Goal: Task Accomplishment & Management: Complete application form

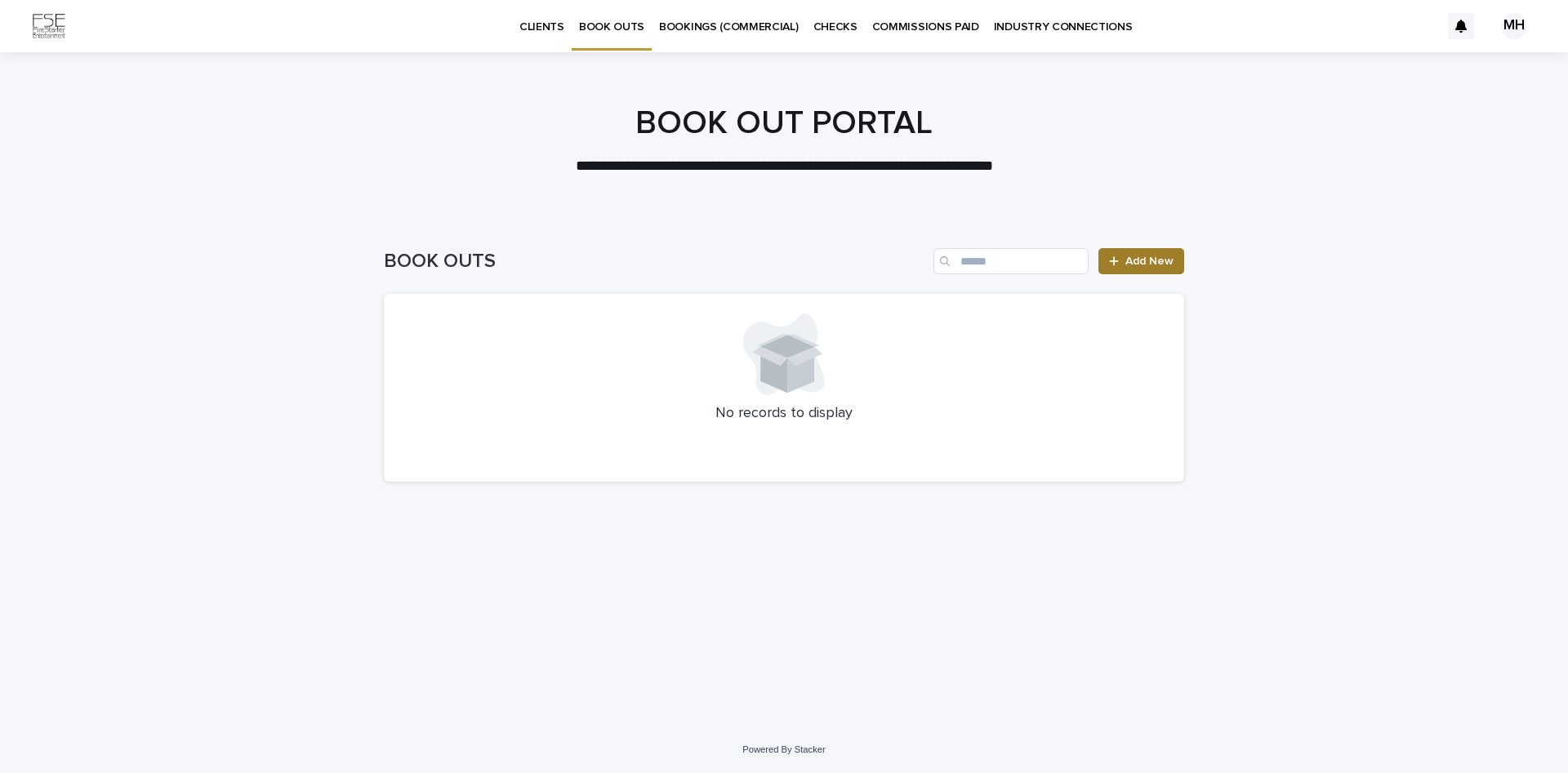
click at [1158, 260] on span "Add New" at bounding box center [1149, 261] width 48 height 11
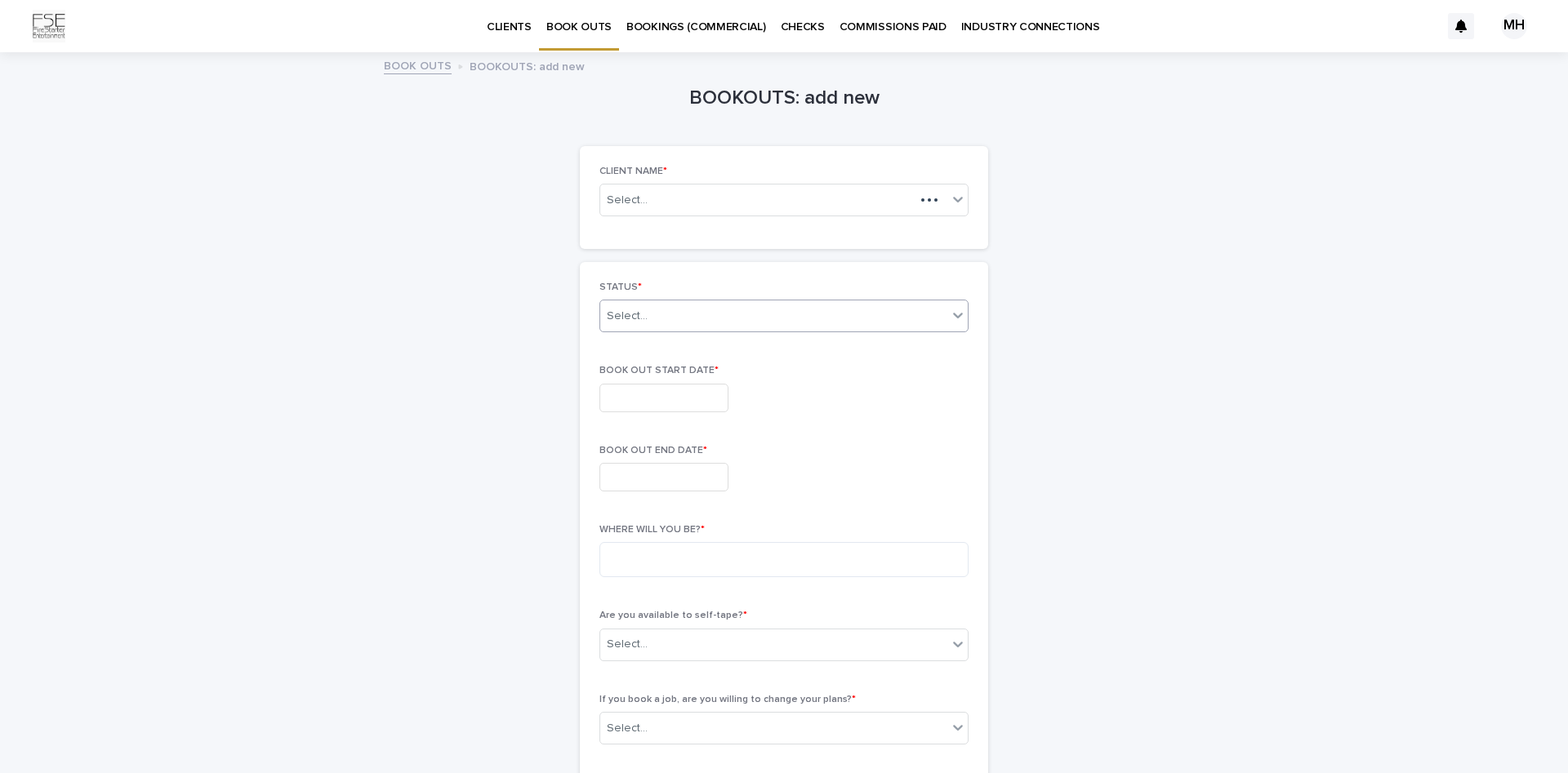
click at [694, 323] on div "Select..." at bounding box center [773, 316] width 347 height 27
click at [699, 348] on div "CURRENT BOOK OUT" at bounding box center [783, 347] width 367 height 29
click at [717, 211] on div "Select..." at bounding box center [783, 200] width 369 height 33
click at [741, 236] on div "[PERSON_NAME]" at bounding box center [783, 232] width 367 height 29
click at [702, 396] on input "text" at bounding box center [663, 398] width 129 height 29
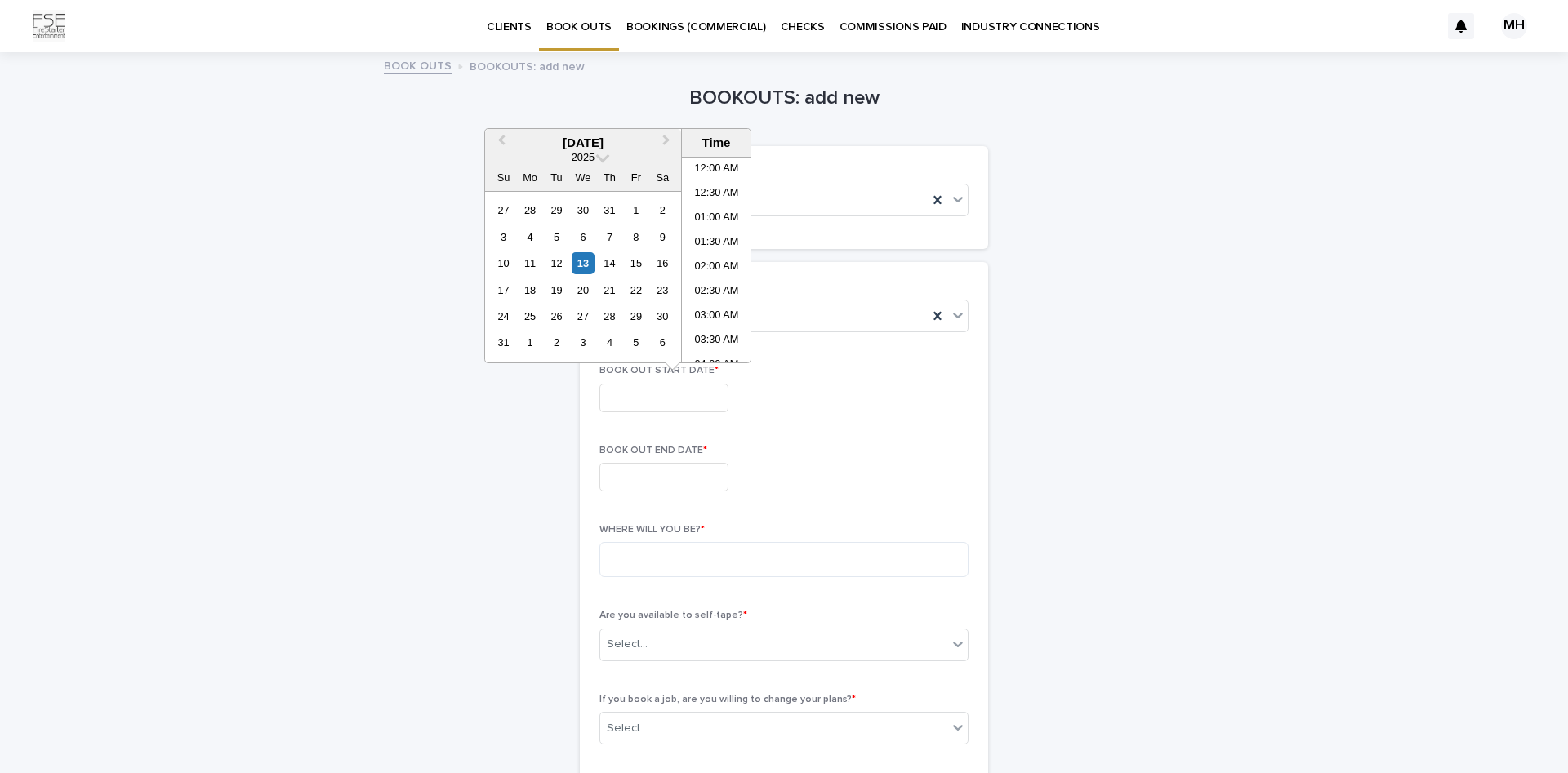
scroll to position [971, 0]
click at [590, 291] on div "20" at bounding box center [583, 290] width 22 height 22
type input "**********"
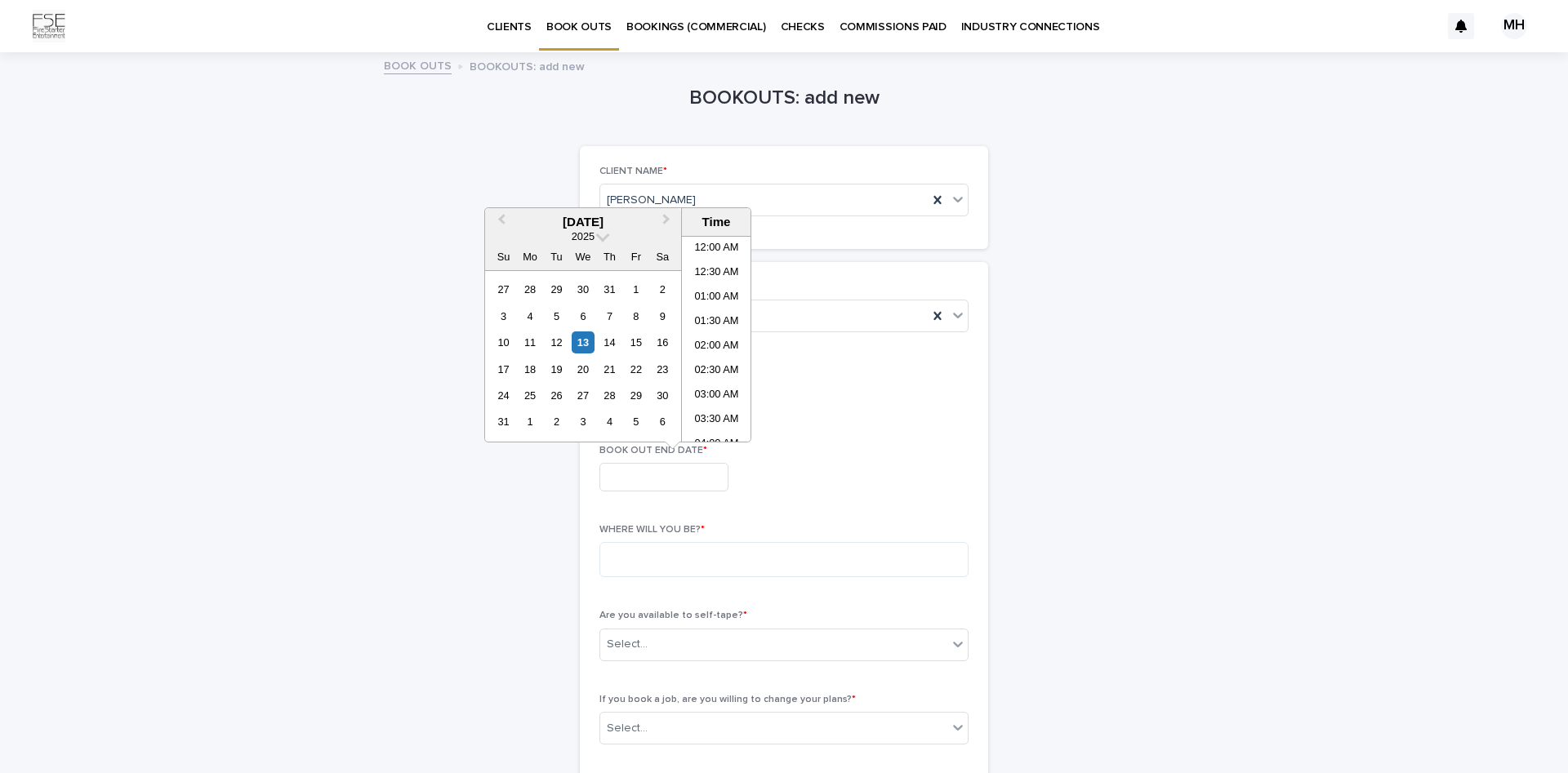
click at [661, 475] on input "text" at bounding box center [663, 477] width 129 height 29
click at [534, 393] on div "25" at bounding box center [530, 396] width 22 height 22
type input "**********"
click at [721, 566] on textarea at bounding box center [783, 560] width 369 height 35
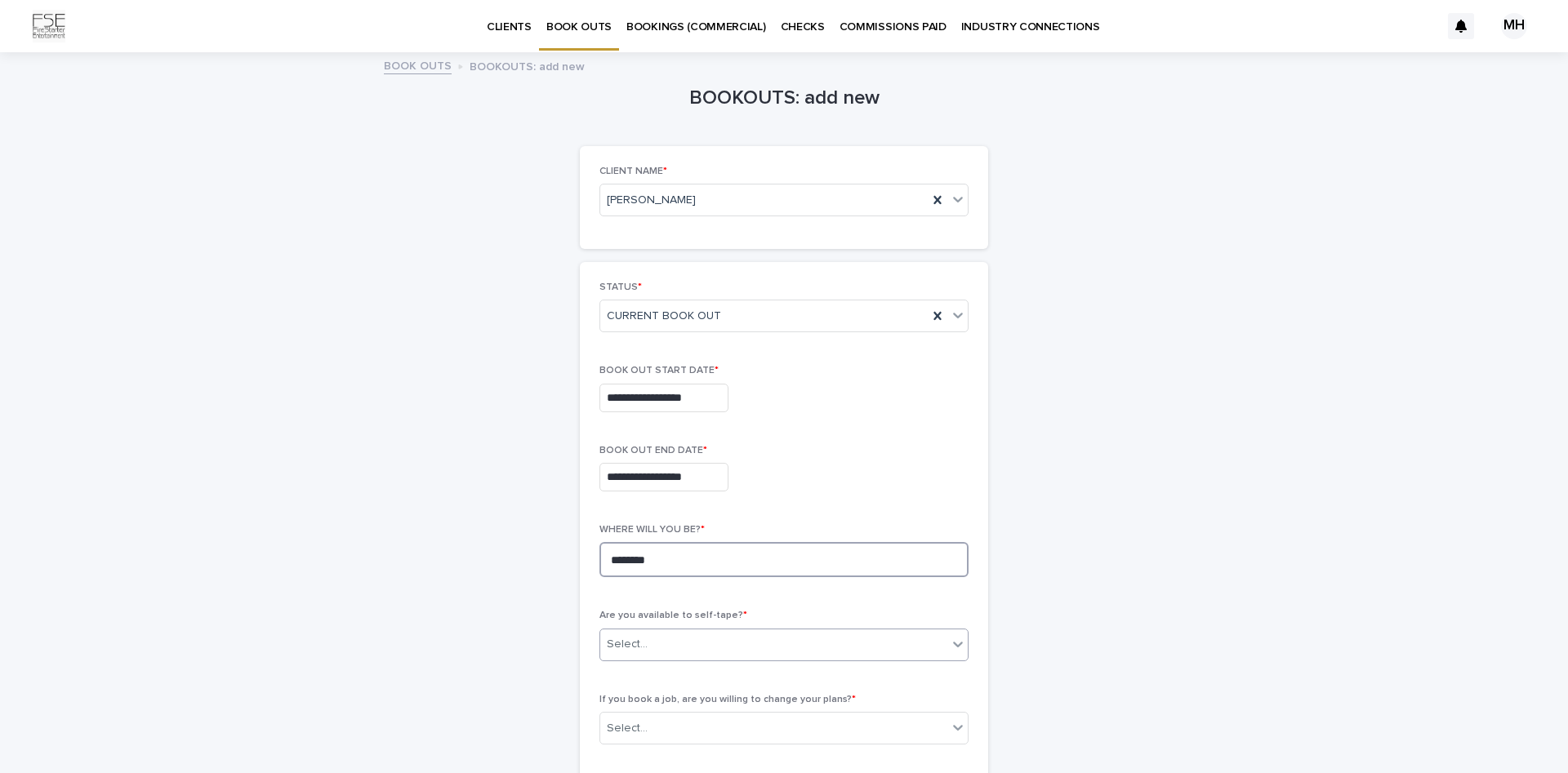
type textarea "*******"
click at [677, 640] on div "Select..." at bounding box center [773, 645] width 347 height 27
click at [652, 686] on div "YES" at bounding box center [783, 676] width 367 height 29
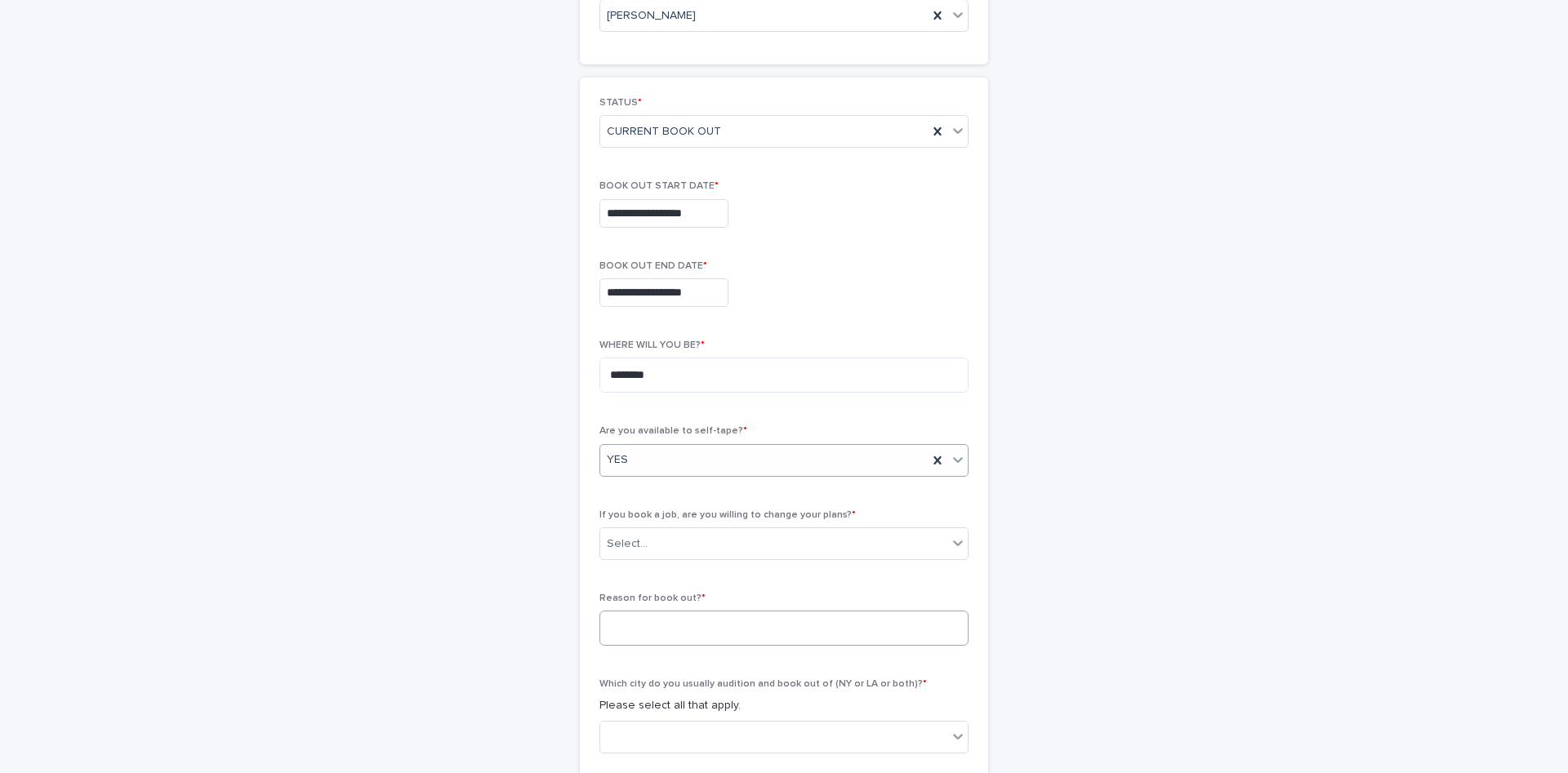
scroll to position [206, 0]
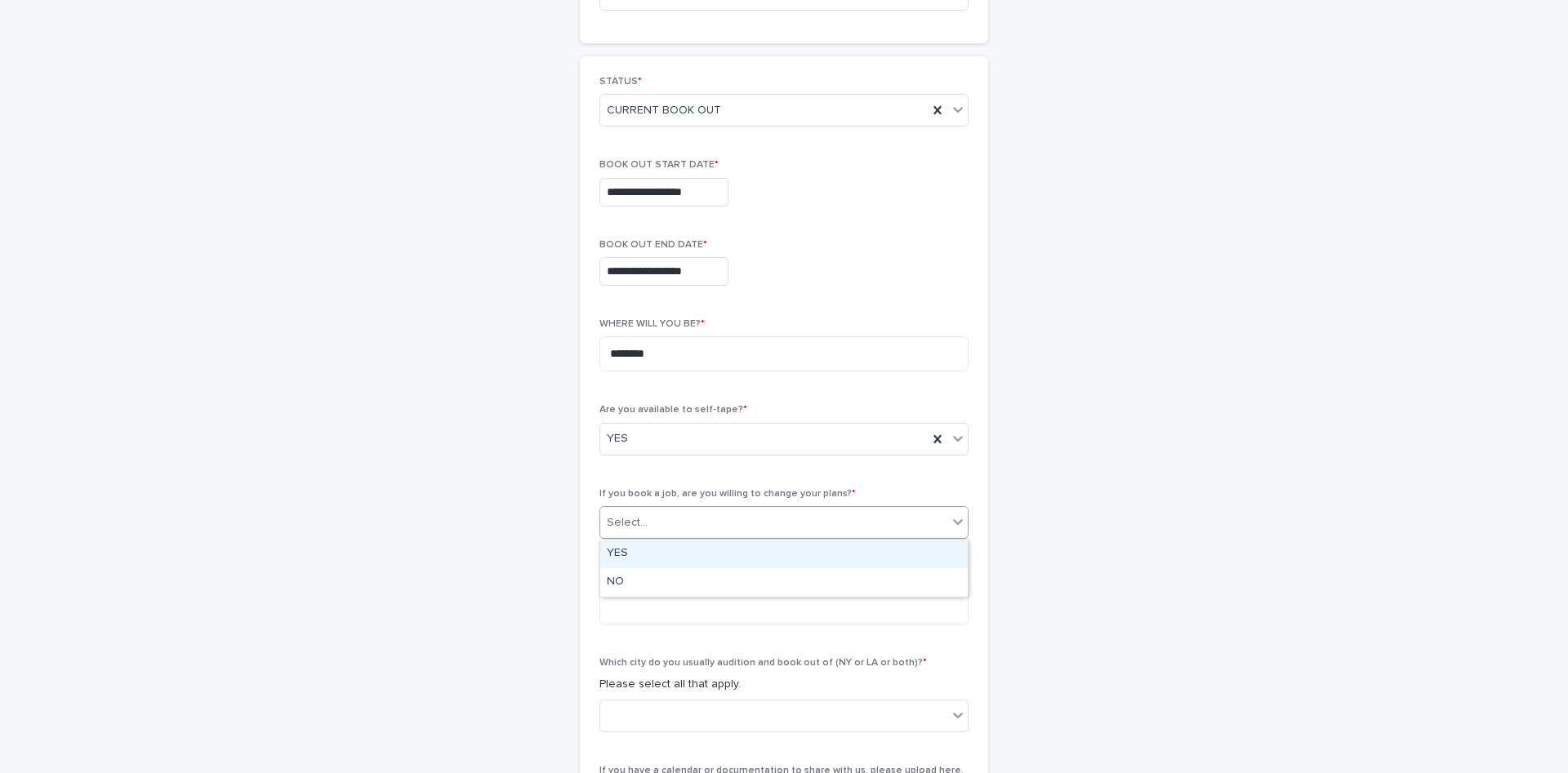
click at [709, 531] on div "Select..." at bounding box center [773, 523] width 347 height 27
click at [672, 579] on div "NO" at bounding box center [783, 582] width 367 height 29
click at [724, 608] on textarea at bounding box center [783, 607] width 369 height 35
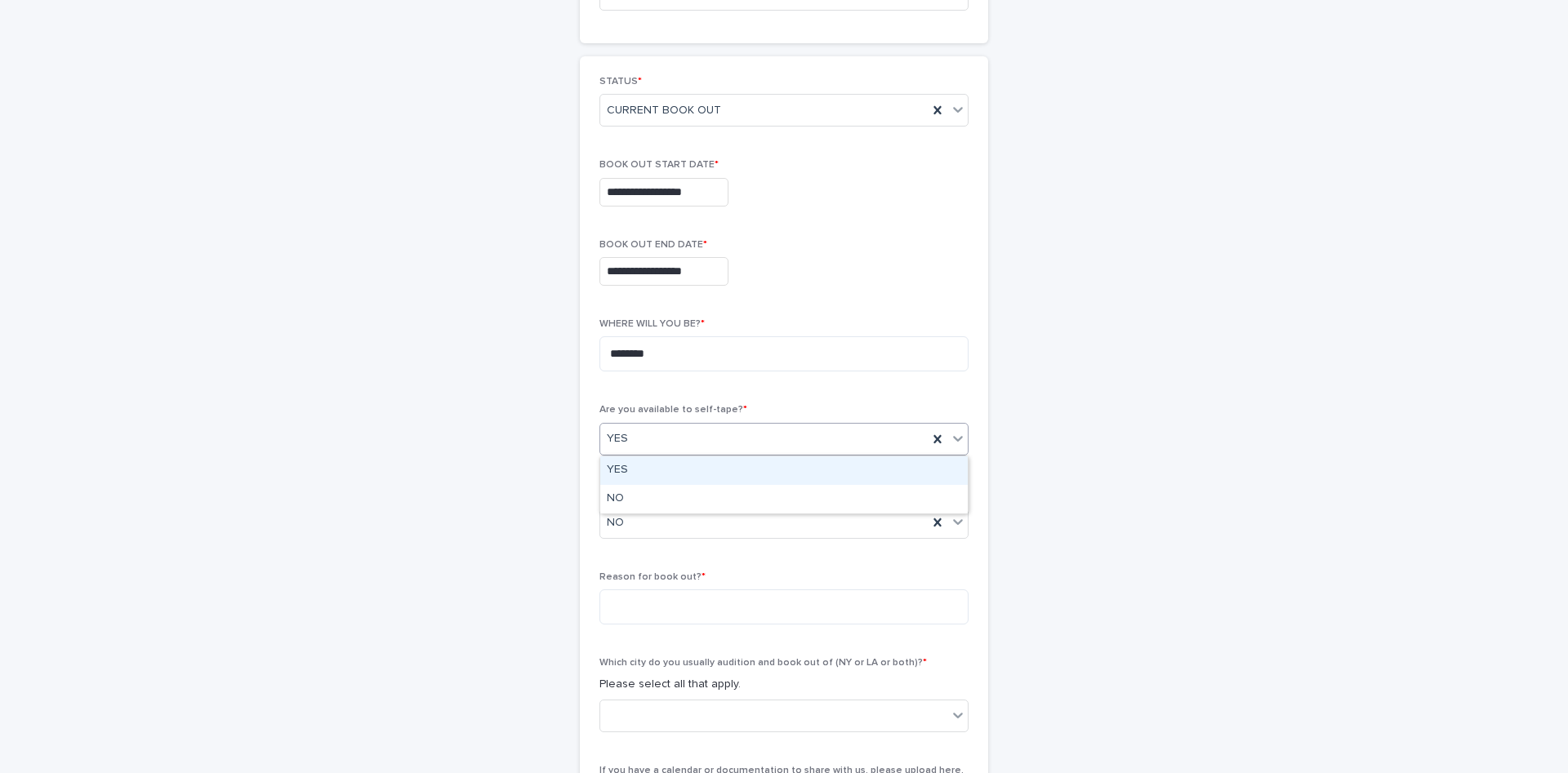
click at [741, 453] on div "YES" at bounding box center [783, 439] width 369 height 33
click at [686, 500] on div "NO" at bounding box center [783, 500] width 367 height 29
click at [667, 603] on textarea at bounding box center [783, 607] width 369 height 35
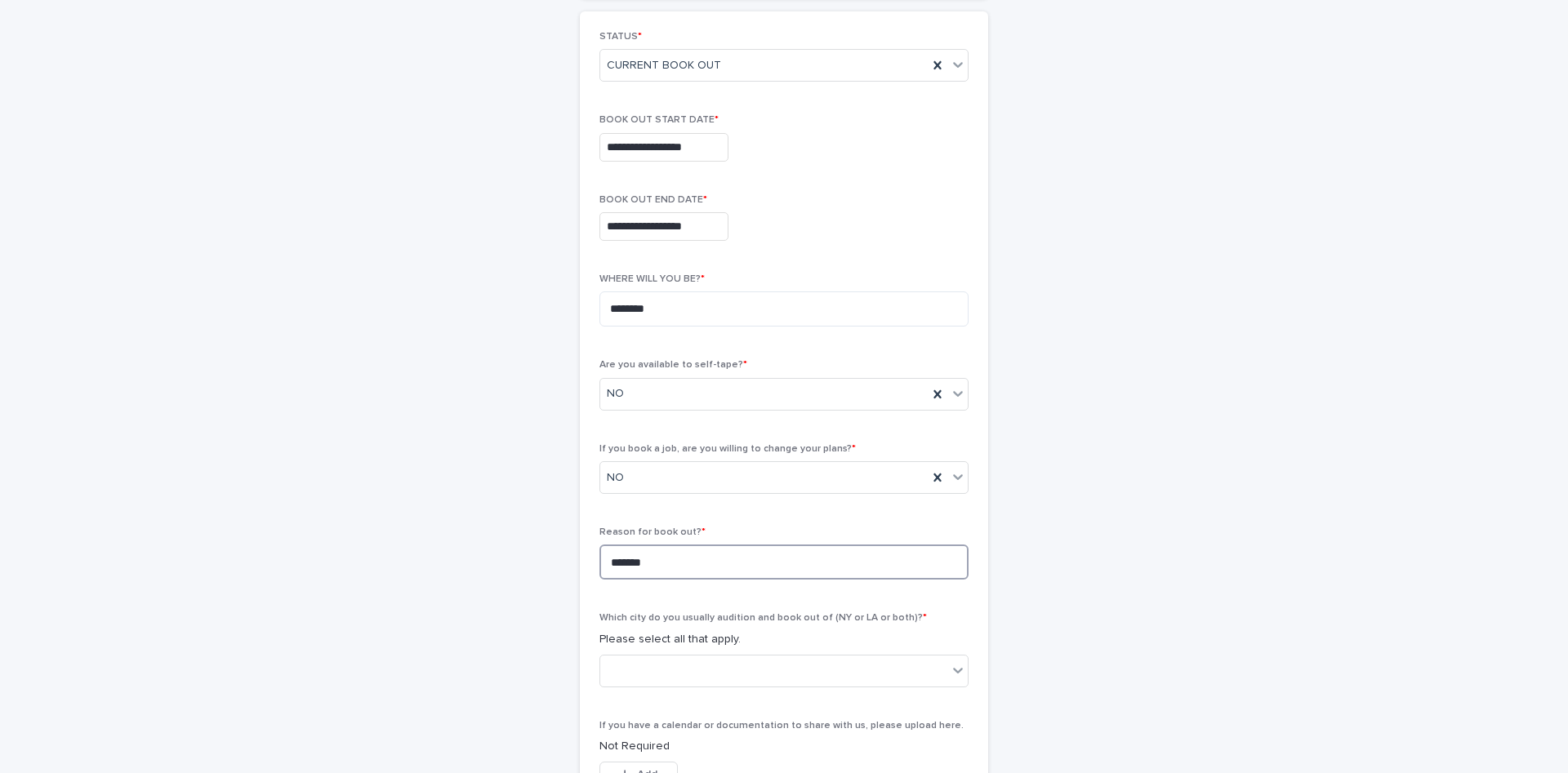
scroll to position [274, 0]
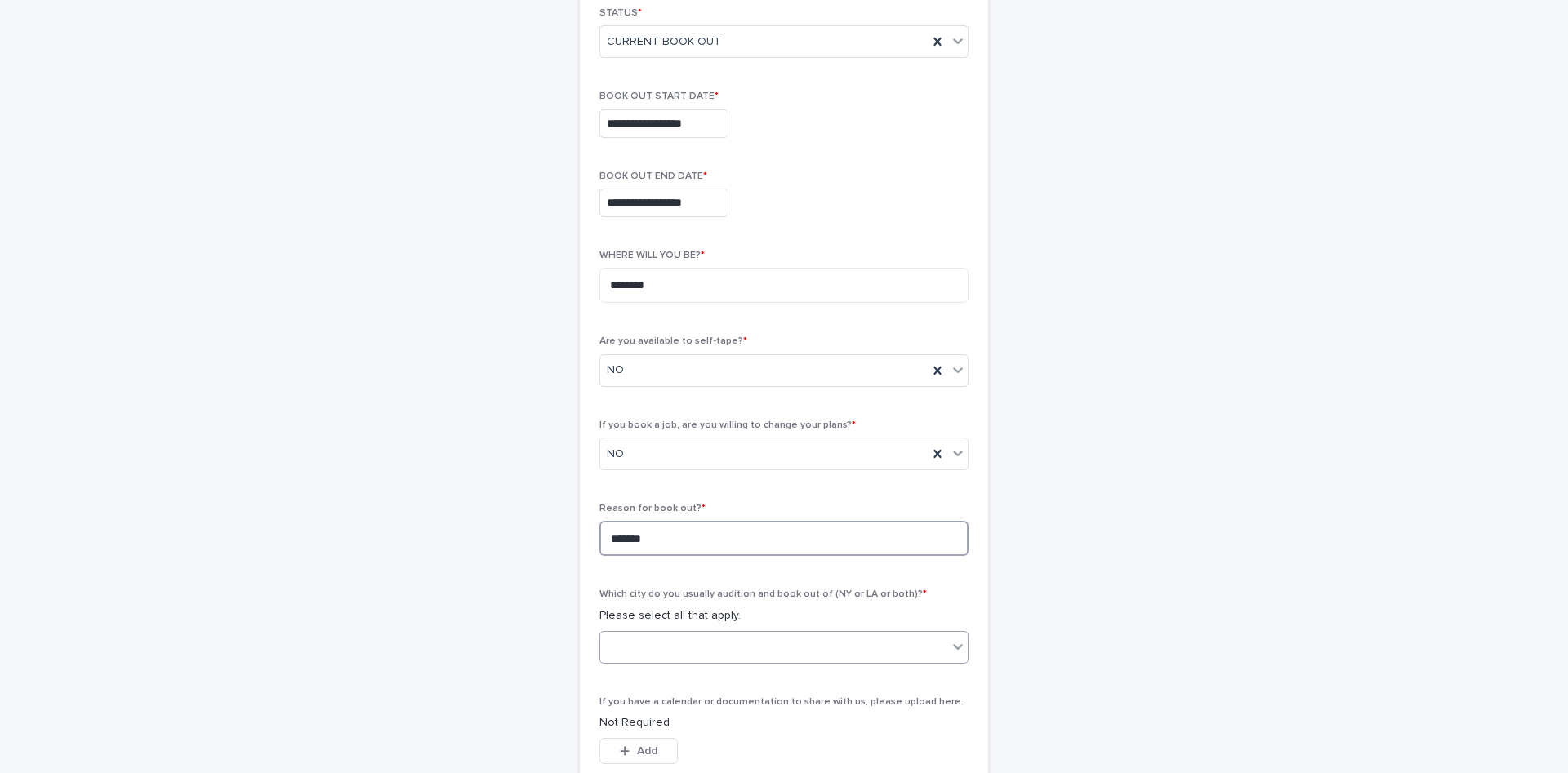
type textarea "*******"
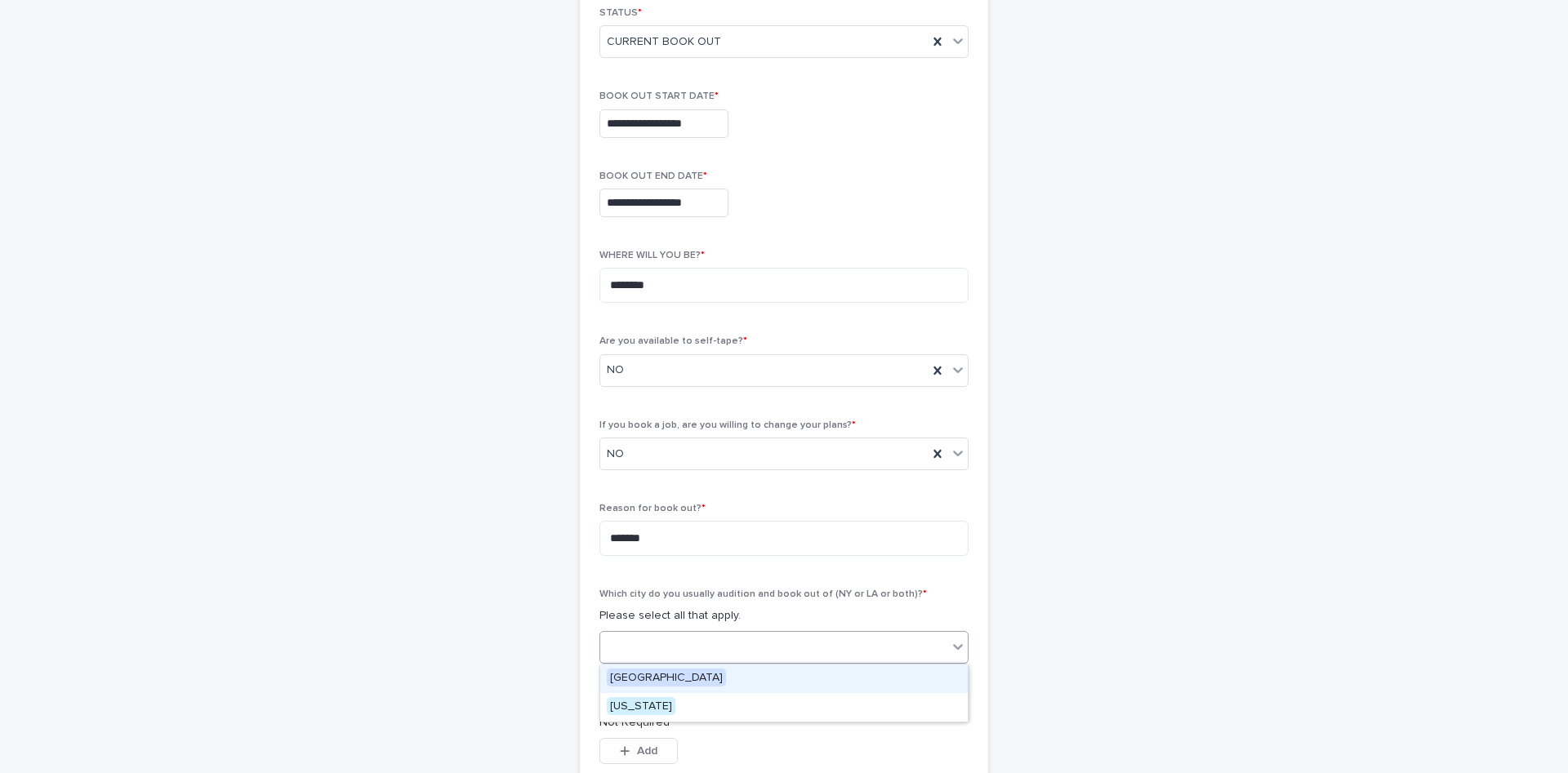
click at [684, 646] on div at bounding box center [773, 646] width 347 height 27
click at [661, 682] on span "[GEOGRAPHIC_DATA]" at bounding box center [666, 677] width 119 height 18
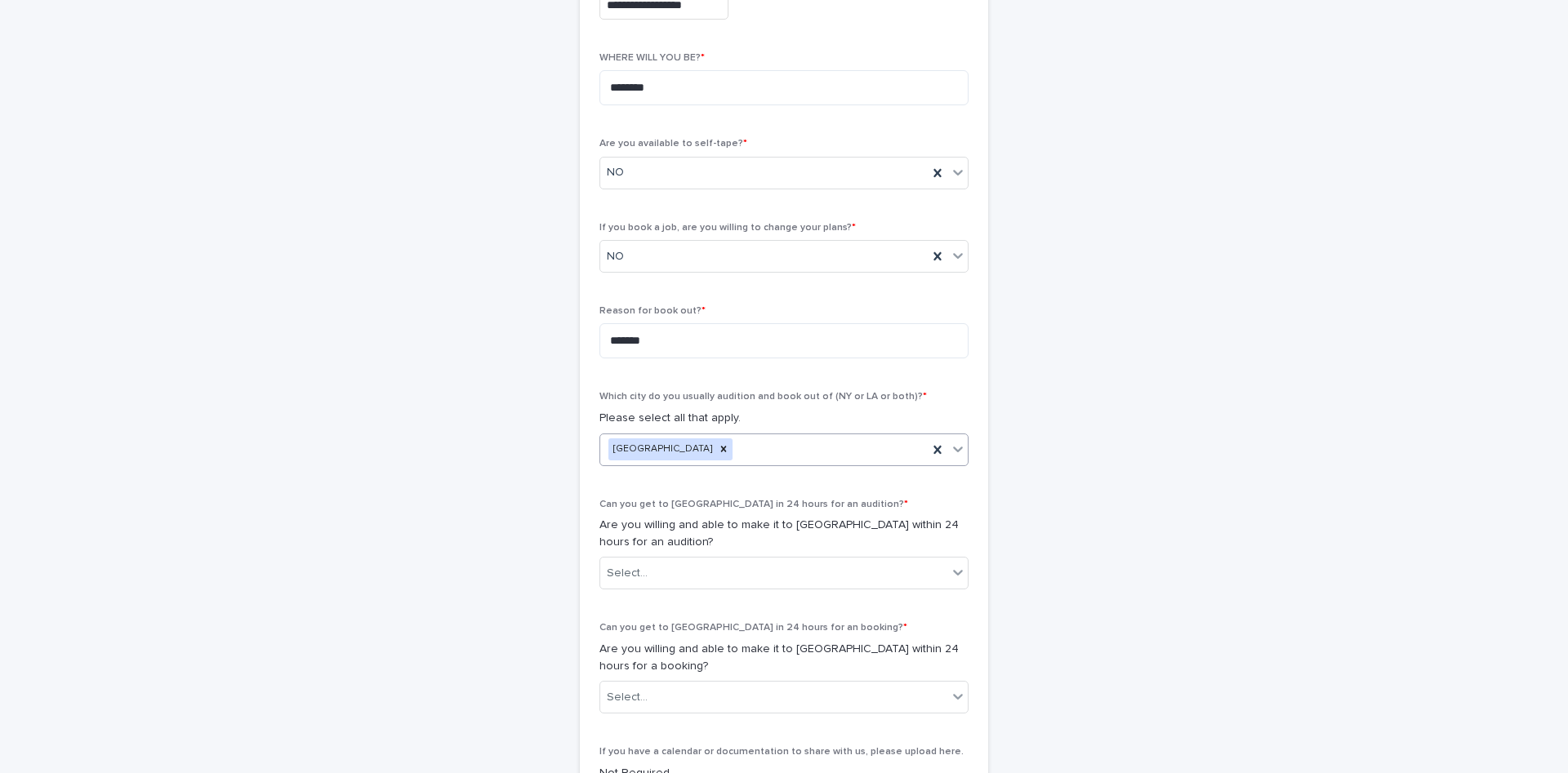
scroll to position [480, 0]
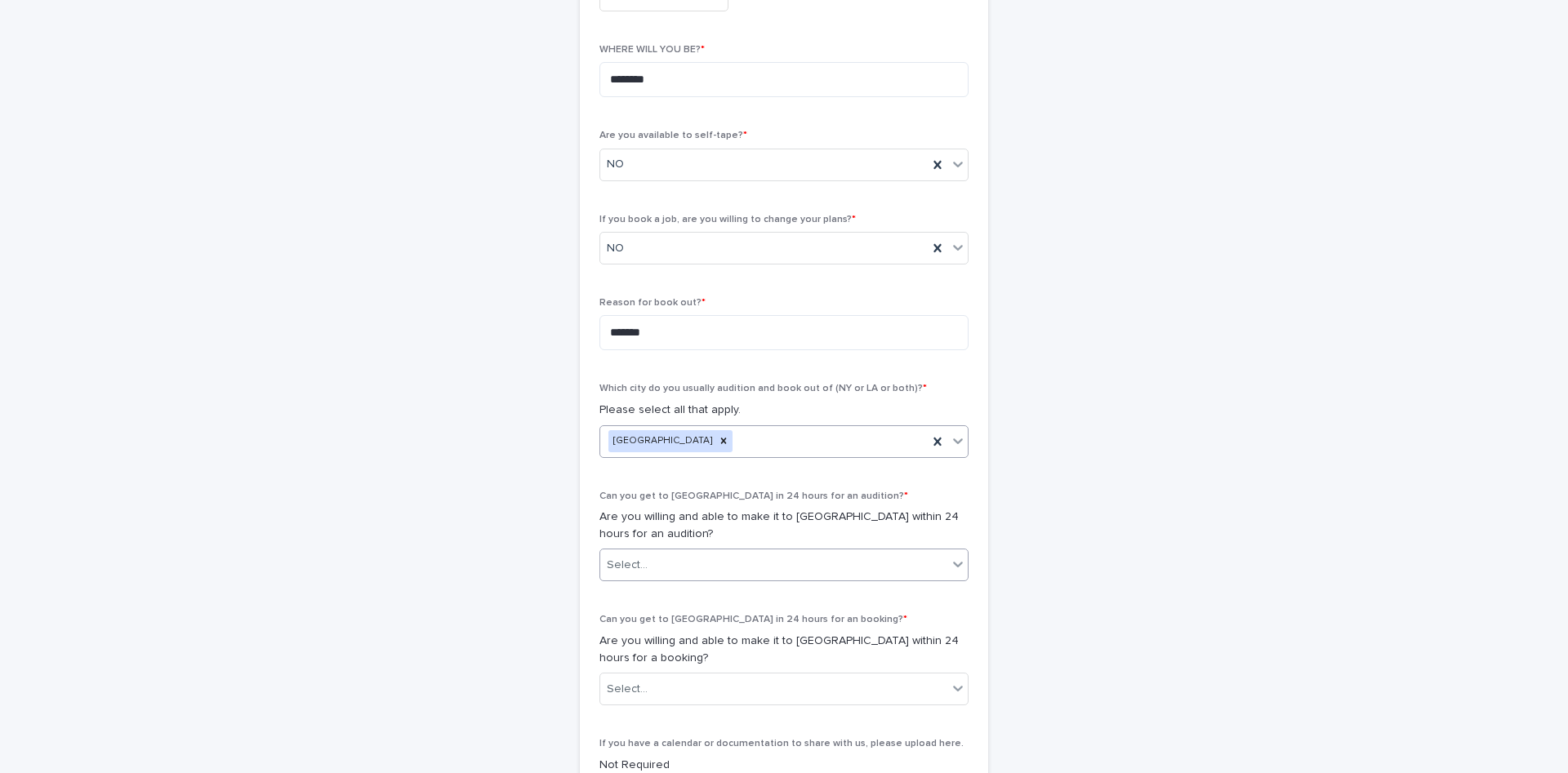
click at [683, 566] on div "Select..." at bounding box center [773, 566] width 347 height 27
click at [620, 619] on span "NO" at bounding box center [618, 624] width 23 height 18
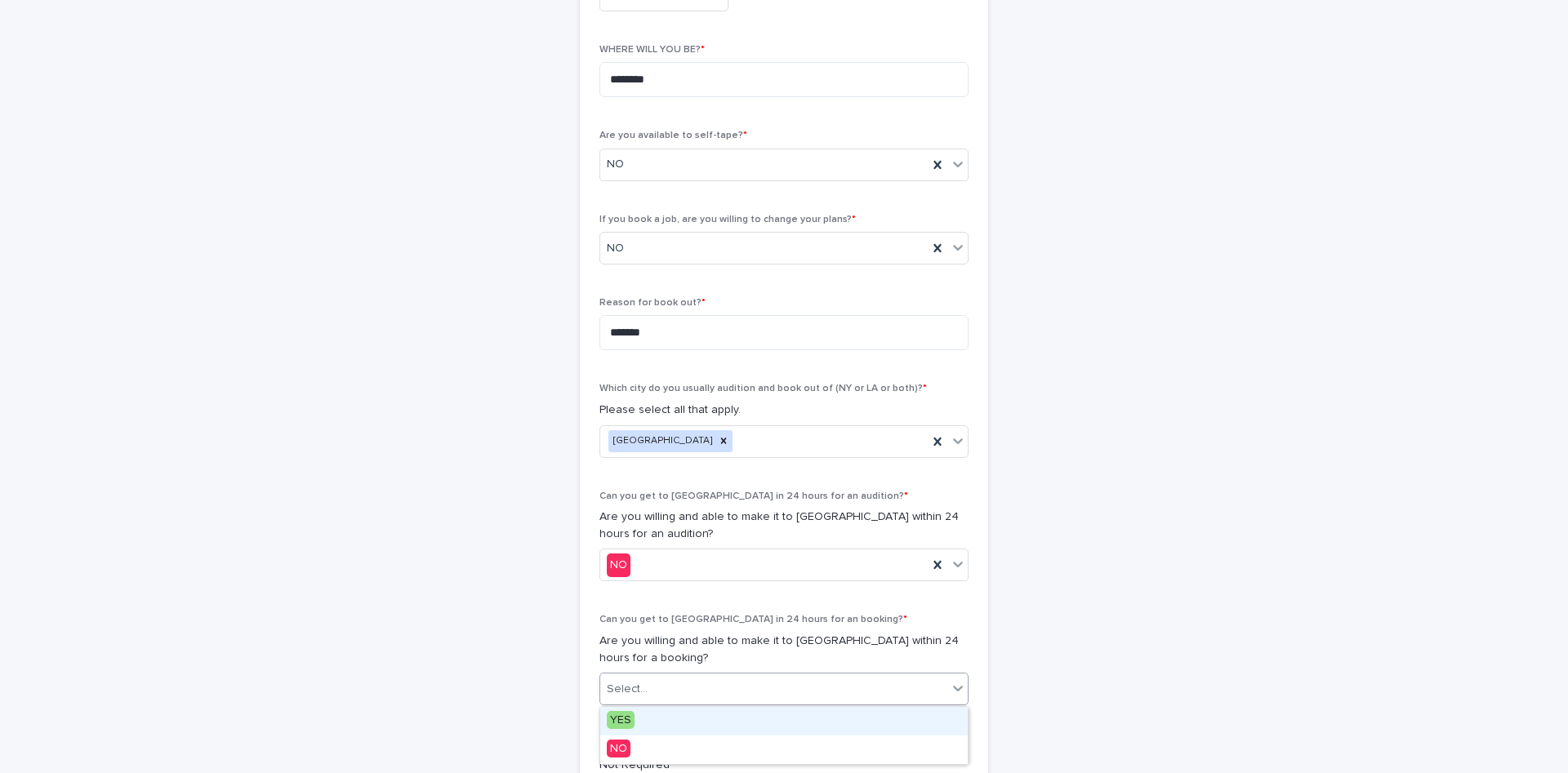
click at [707, 690] on div "Select..." at bounding box center [773, 689] width 347 height 27
click at [648, 745] on div "NO" at bounding box center [783, 750] width 367 height 29
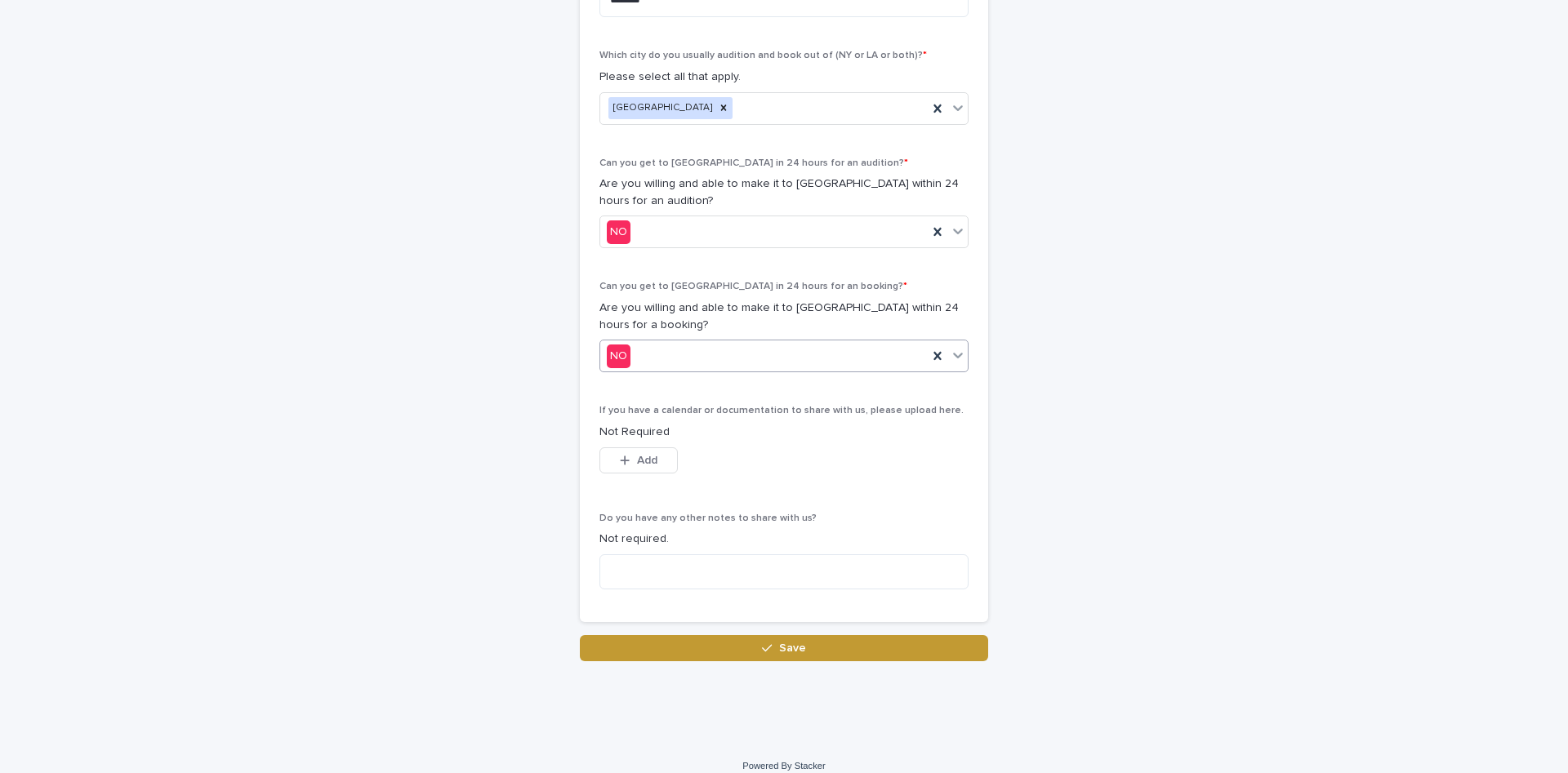
scroll to position [823, 0]
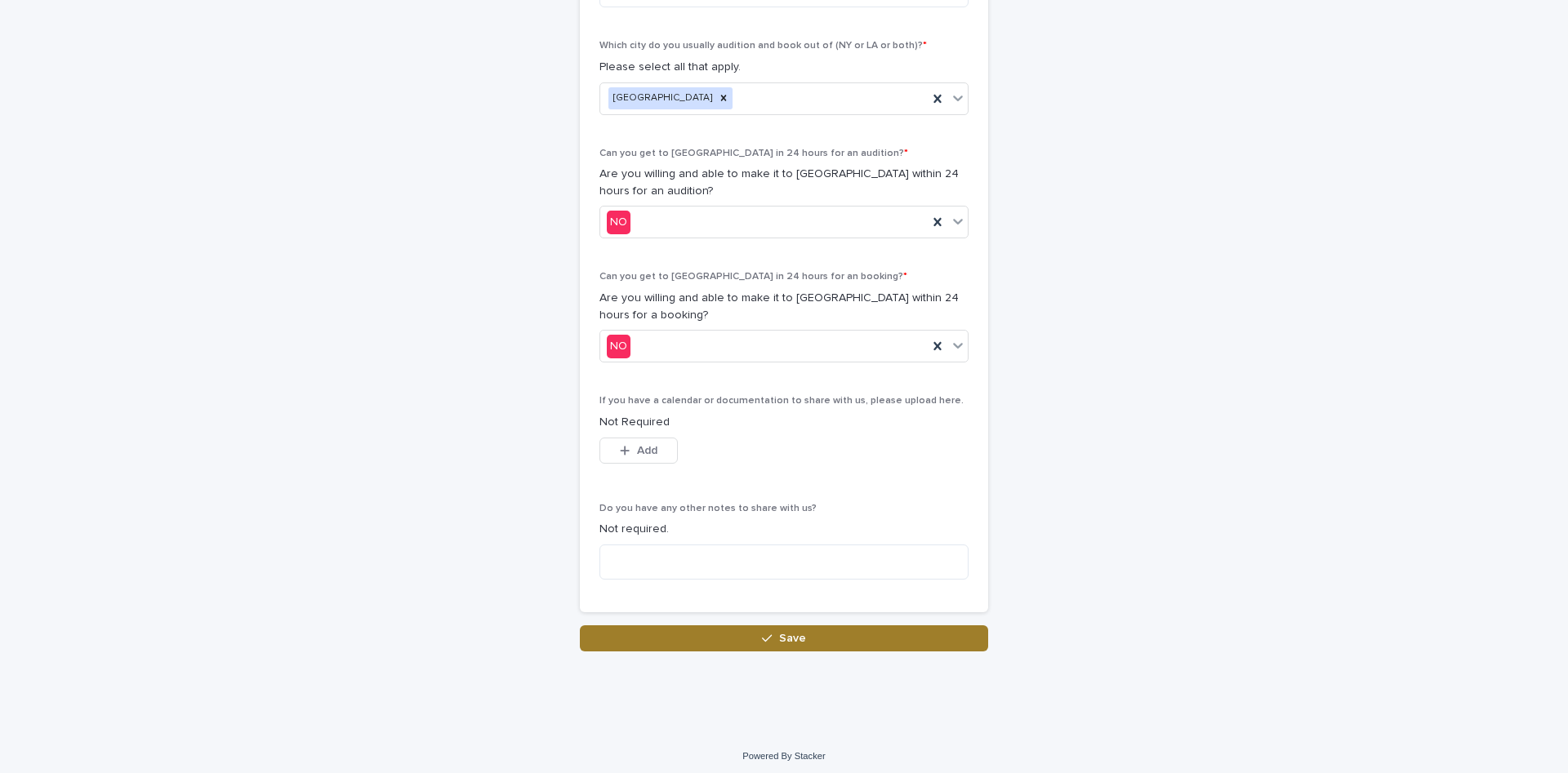
click at [798, 646] on button "Save" at bounding box center [783, 639] width 408 height 26
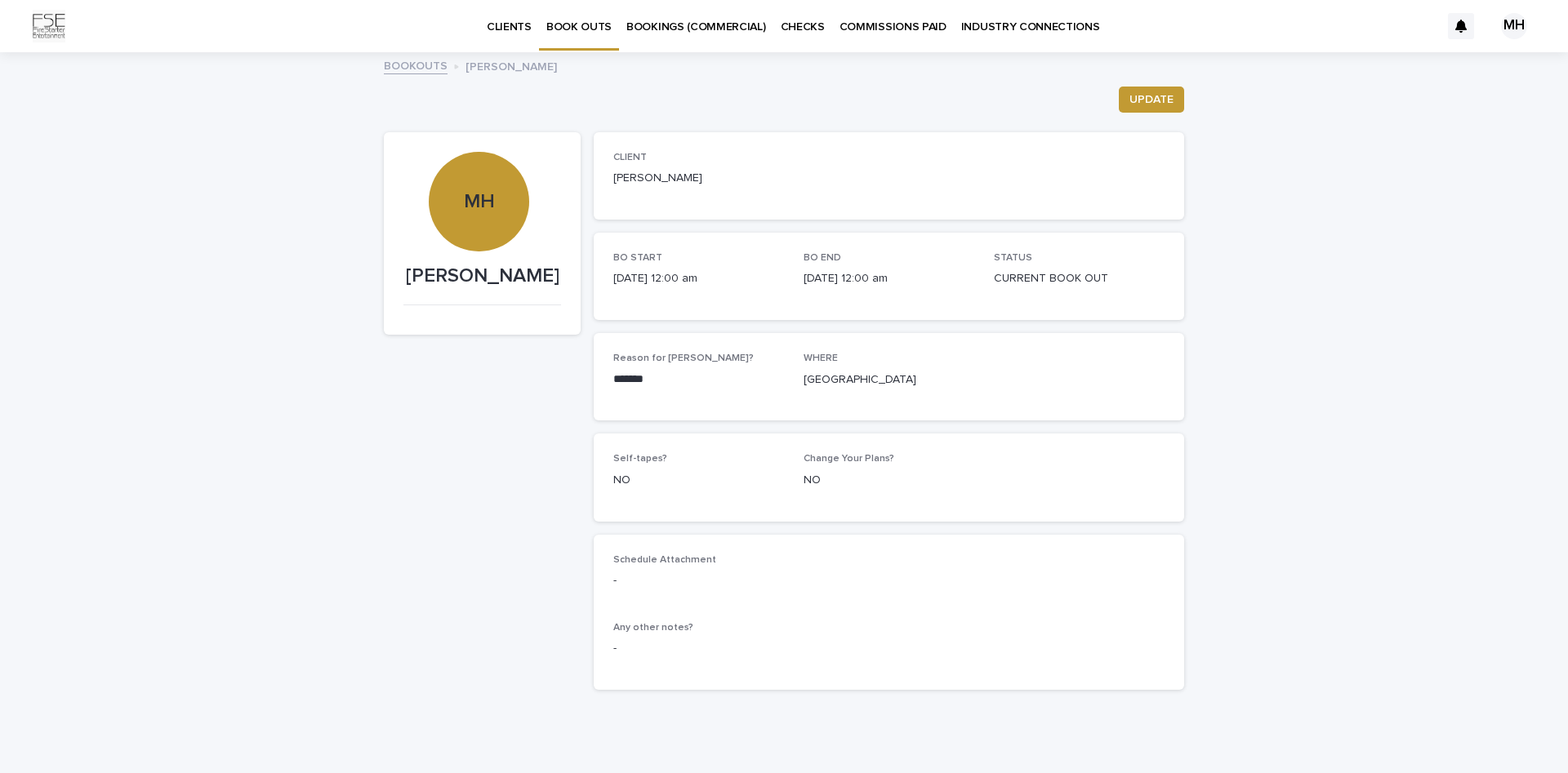
click at [591, 27] on p "BOOK OUTS" at bounding box center [578, 17] width 65 height 34
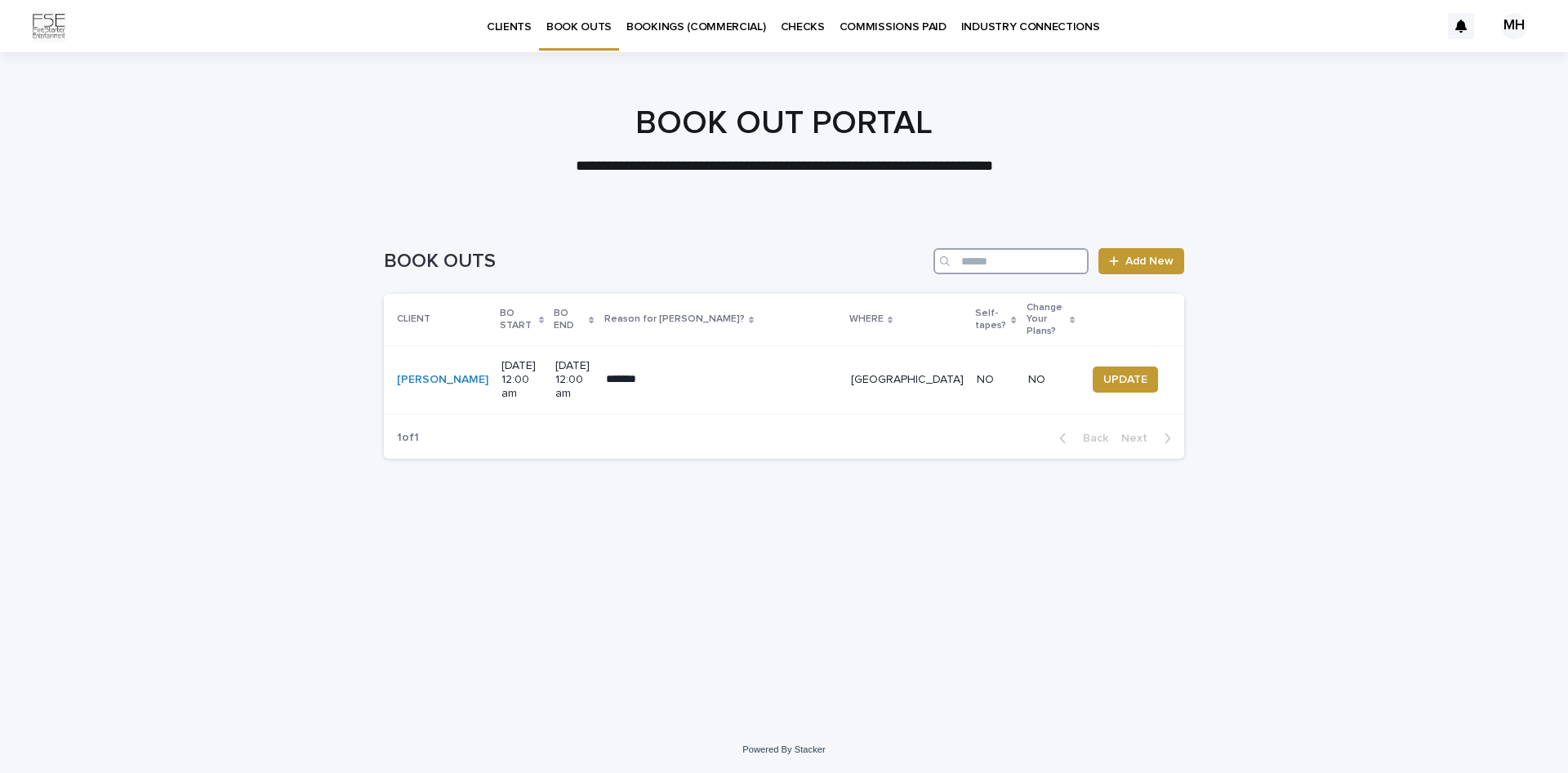
click at [1028, 258] on input "Search" at bounding box center [1011, 261] width 155 height 26
click at [1035, 186] on div at bounding box center [784, 133] width 1568 height 164
